Goal: Find specific page/section: Find specific page/section

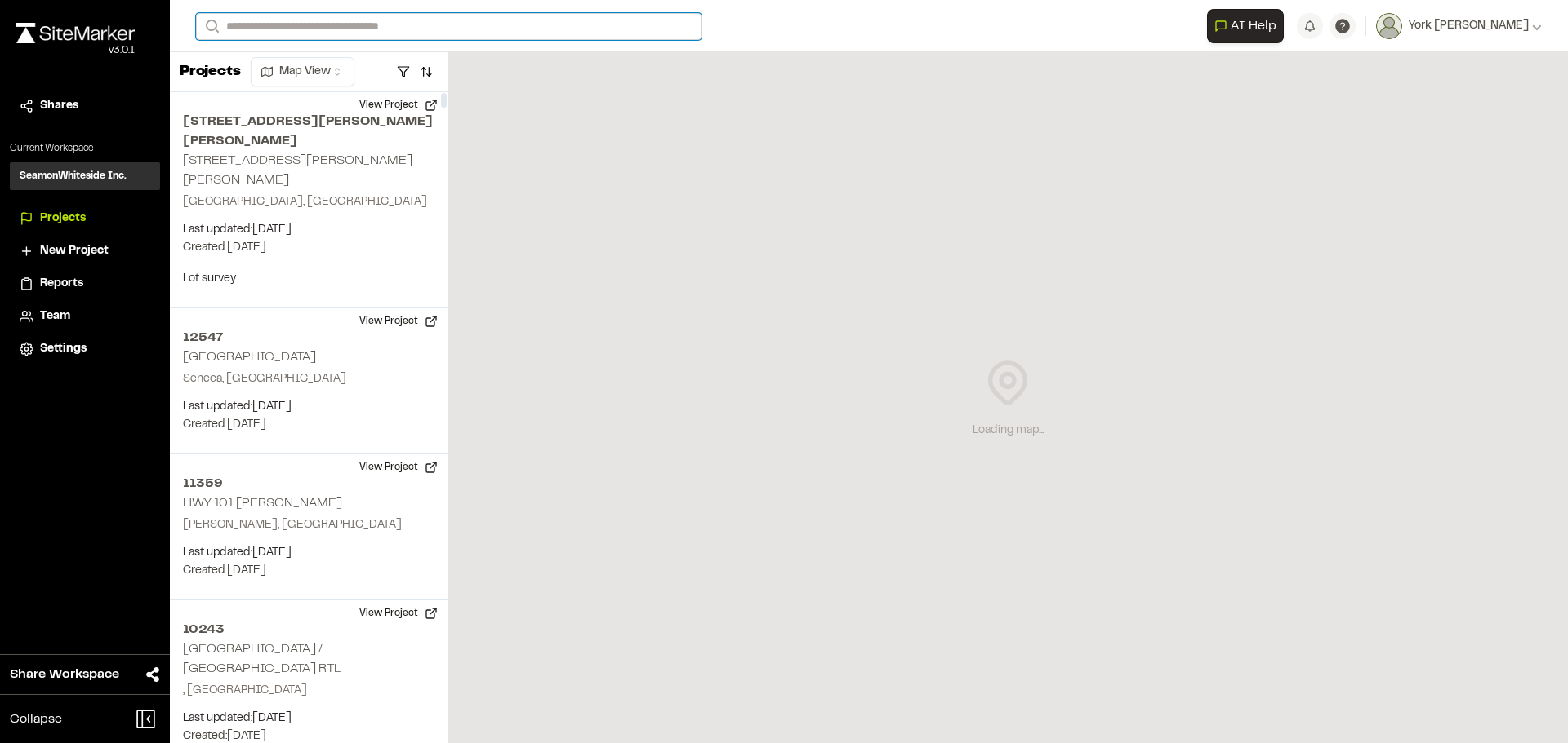
click at [398, 23] on input "Search" at bounding box center [449, 27] width 505 height 27
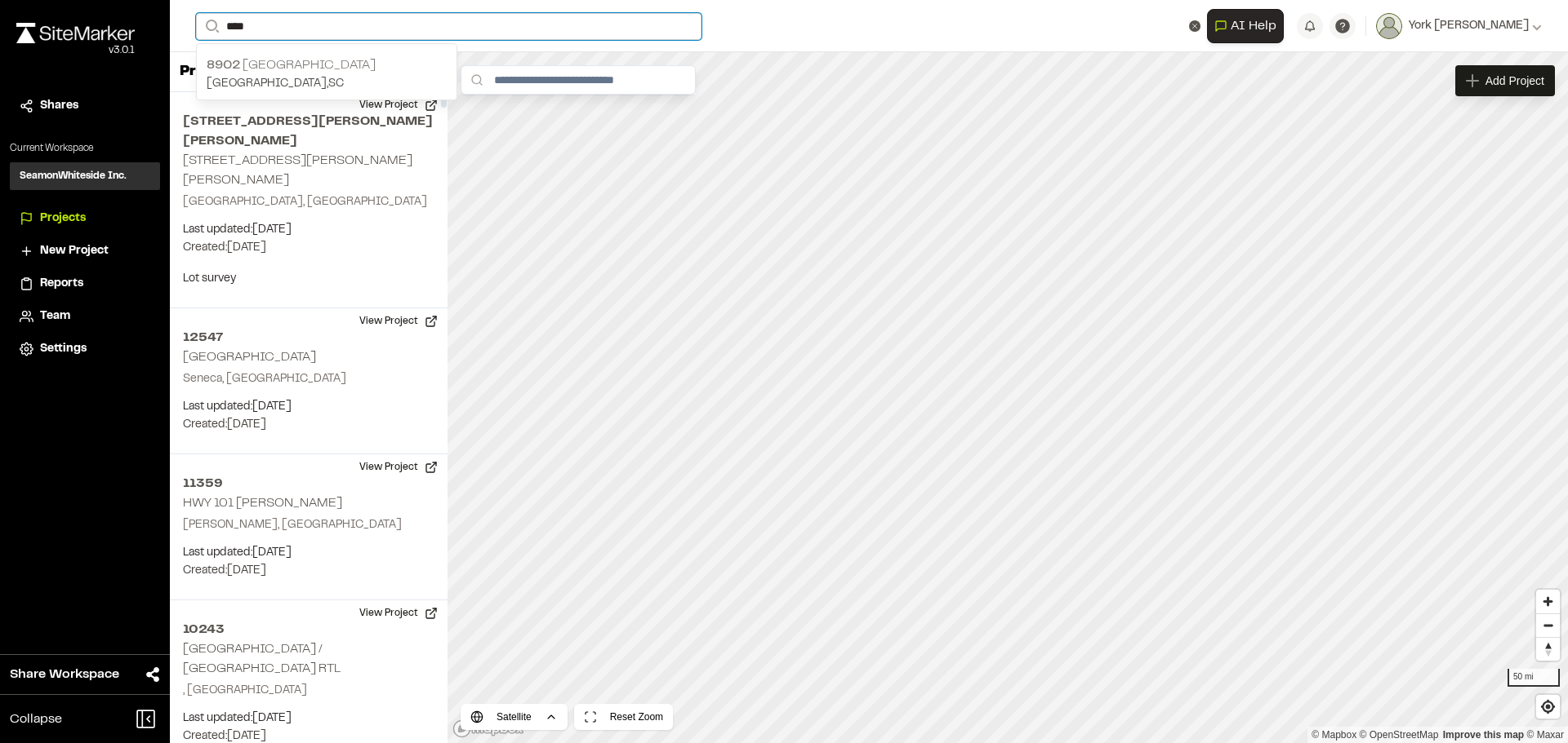
type input "****"
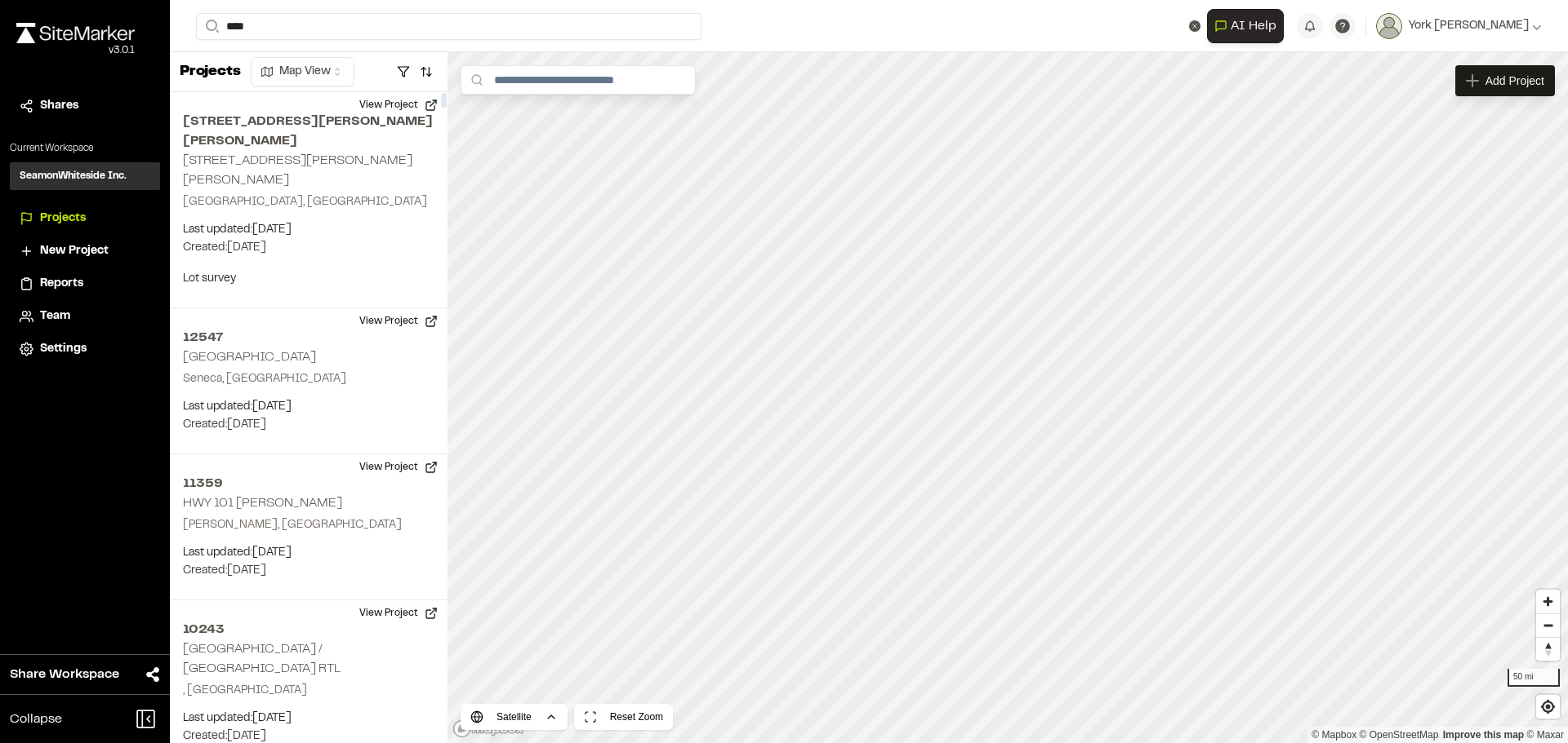
click at [293, 62] on p "8902 [GEOGRAPHIC_DATA]" at bounding box center [326, 65] width 240 height 20
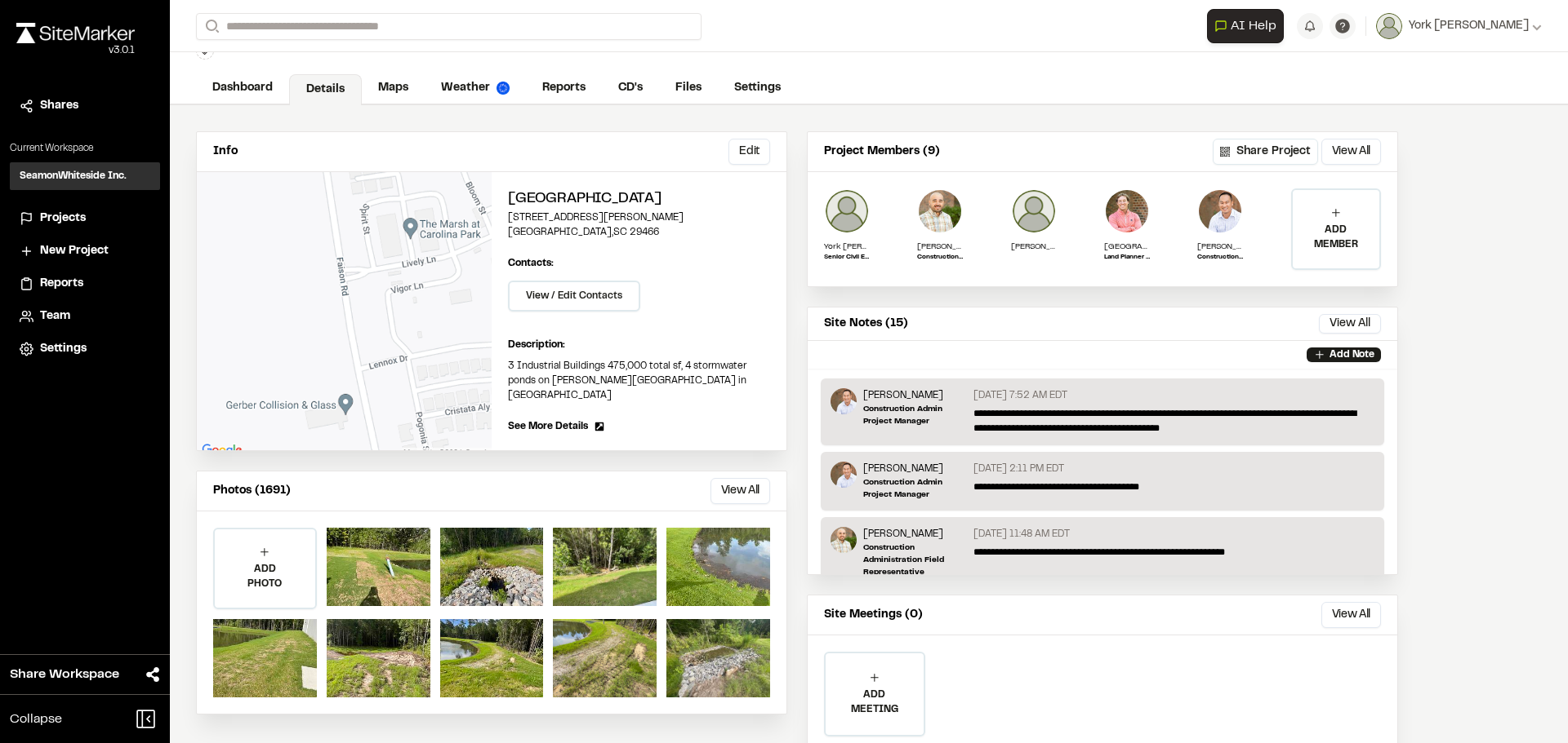
scroll to position [112, 0]
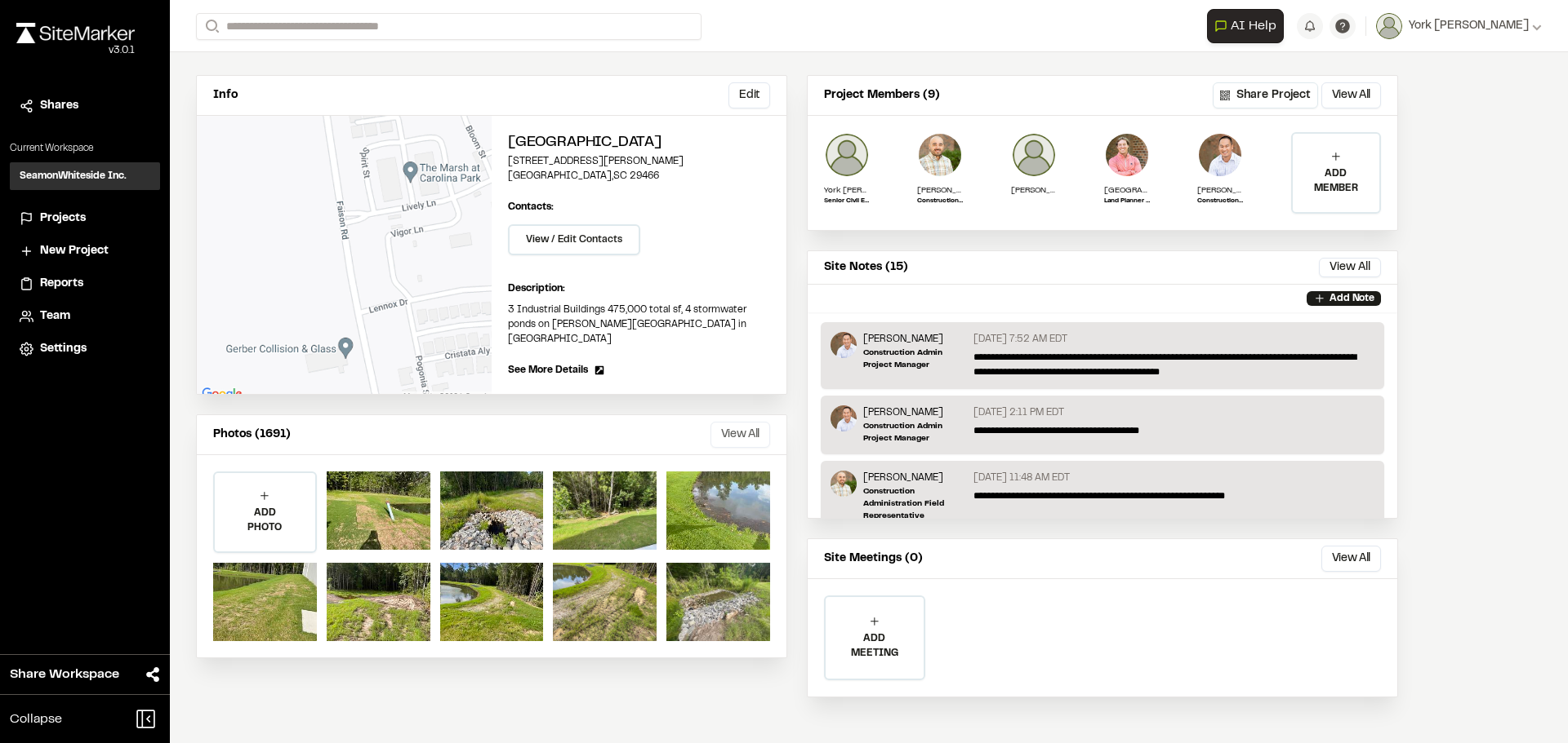
click at [743, 425] on button "View All" at bounding box center [740, 434] width 60 height 26
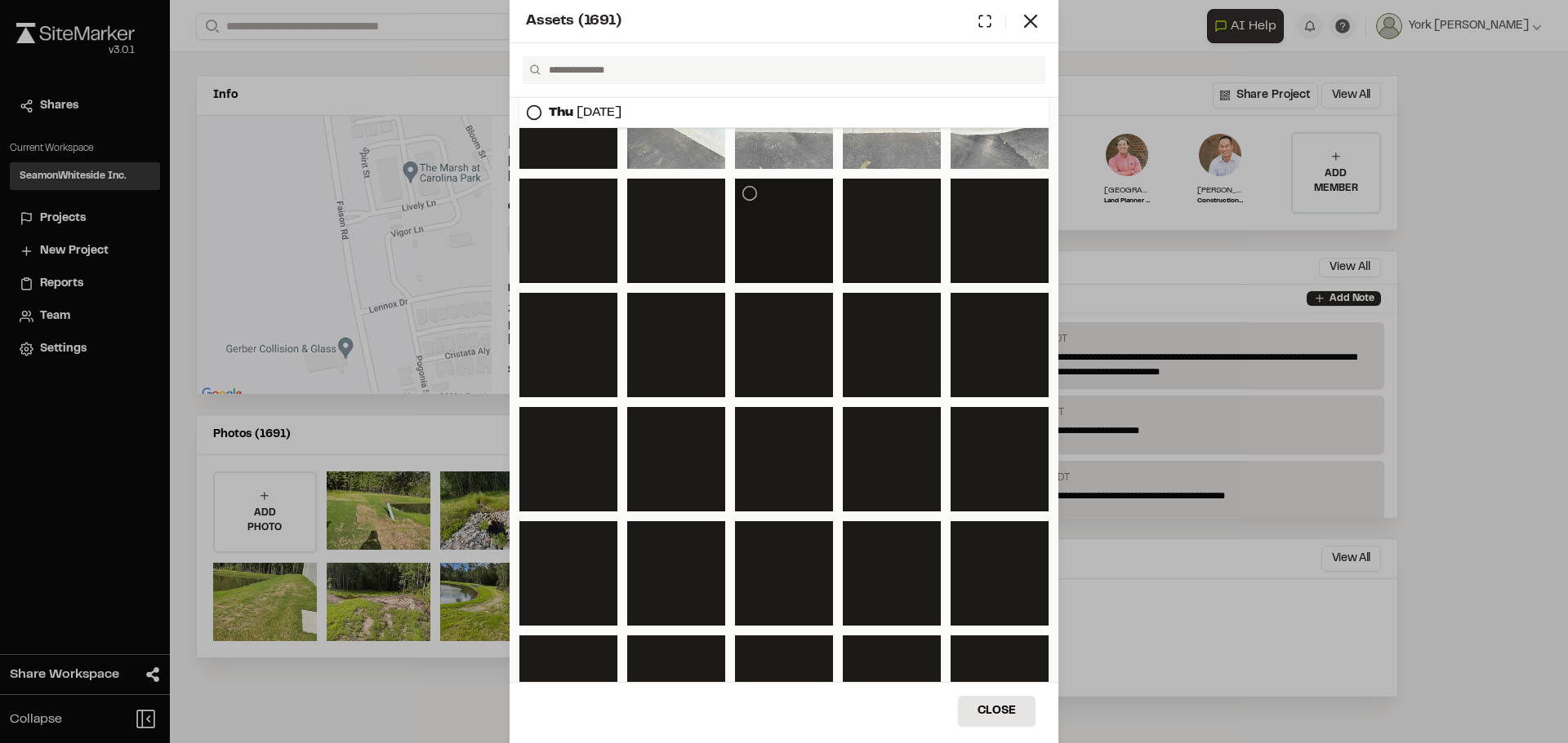
scroll to position [3156, 0]
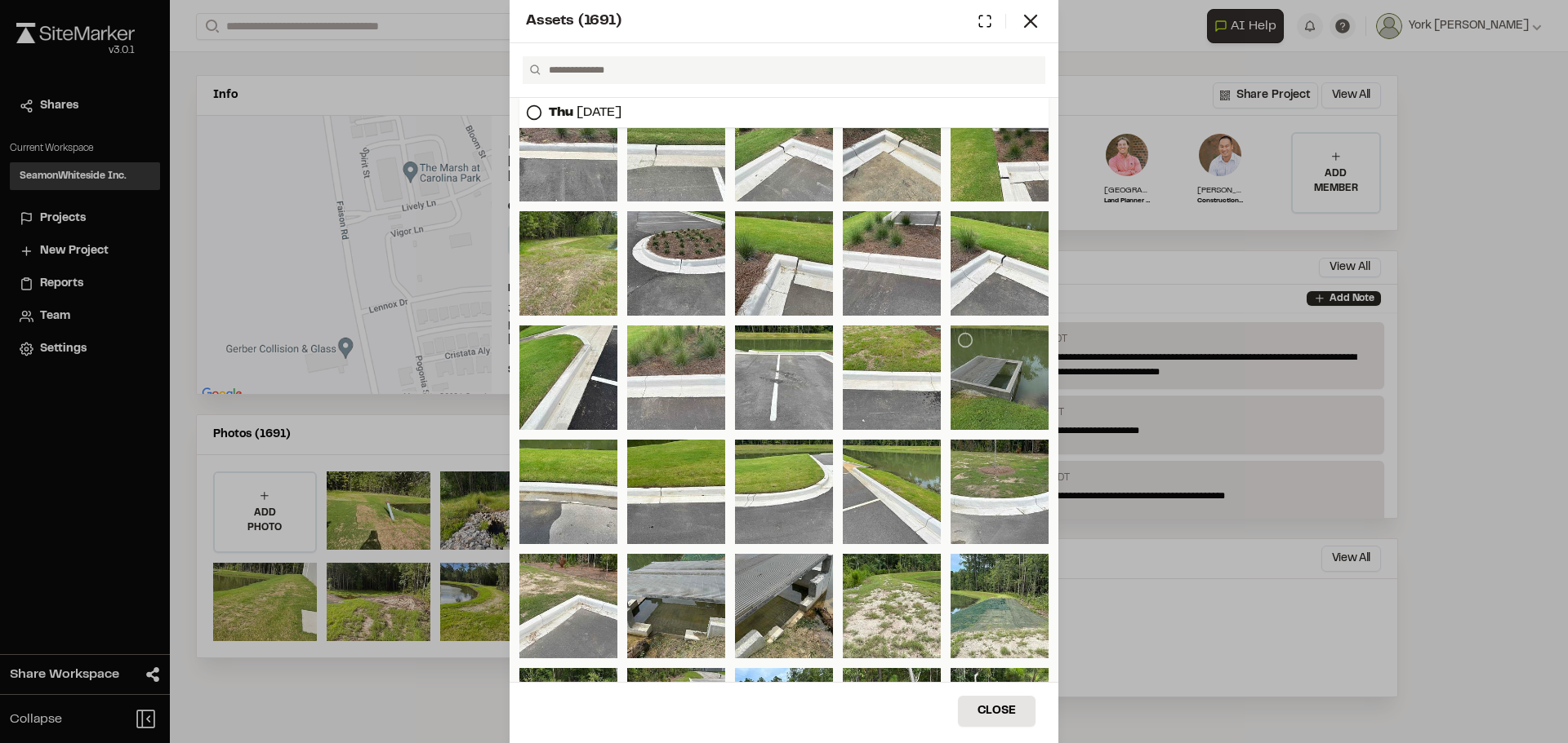
click at [1002, 353] on div at bounding box center [1000, 377] width 98 height 104
